Goal: Task Accomplishment & Management: Manage account settings

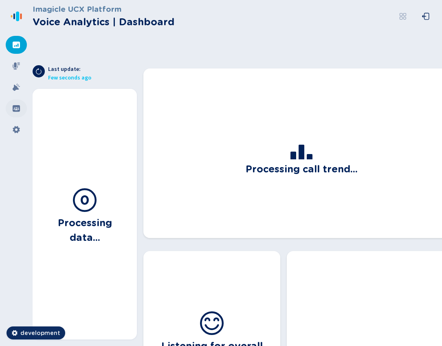
click at [18, 103] on div at bounding box center [16, 108] width 21 height 18
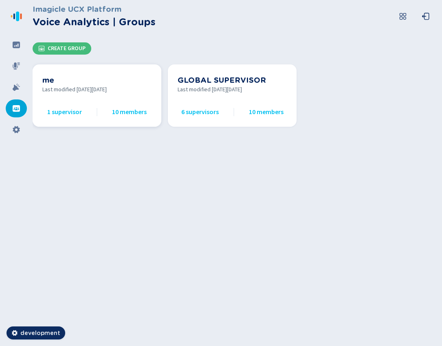
click at [112, 93] on span "Last modified [DATE][DATE]" at bounding box center [96, 89] width 109 height 9
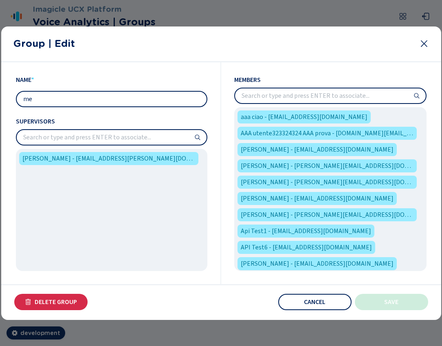
click at [76, 96] on input "me" at bounding box center [112, 99] width 190 height 15
type input "me-1"
click at [390, 303] on span "Save" at bounding box center [391, 301] width 14 height 7
